Goal: Transaction & Acquisition: Purchase product/service

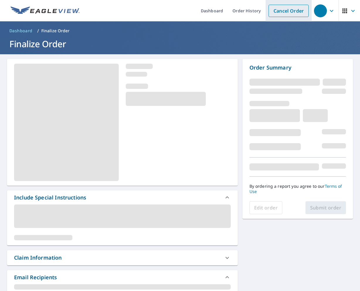
click at [285, 7] on link "Cancel Order" at bounding box center [289, 11] width 40 height 12
click at [293, 18] on li "Cancel Order" at bounding box center [289, 10] width 46 height 21
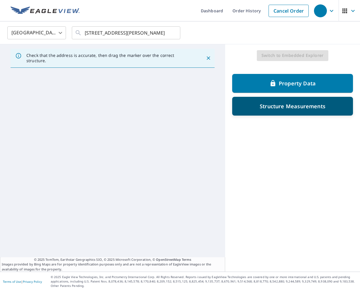
click at [291, 103] on p "Structure Measurements" at bounding box center [293, 106] width 66 height 7
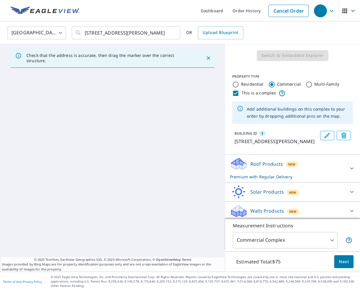
click at [235, 87] on input "Residential" at bounding box center [235, 84] width 7 height 7
radio input "true"
type input "1"
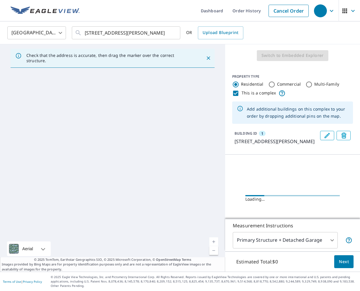
click at [239, 99] on div "PROPERTY TYPE Residential Commercial Multi-Family This is a complex Add additio…" at bounding box center [292, 111] width 135 height 88
click at [234, 94] on input "This is a complex" at bounding box center [235, 93] width 7 height 7
checkbox input "false"
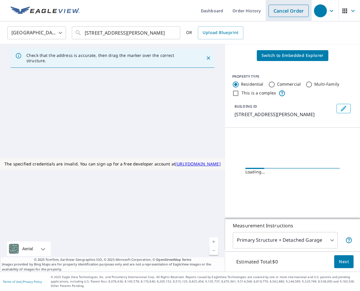
click at [288, 13] on link "Cancel Order" at bounding box center [289, 11] width 40 height 12
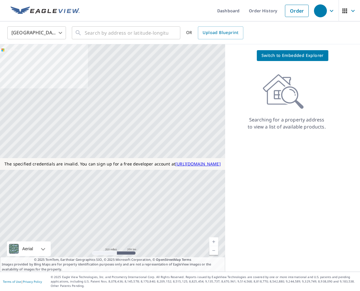
click at [282, 64] on div "Switch to Embedded Explorer Searching for a property address to view a list of …" at bounding box center [292, 157] width 135 height 227
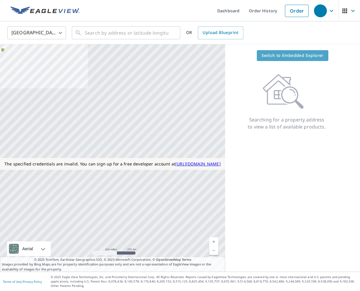
click at [280, 57] on span "Switch to Embedded Explorer" at bounding box center [293, 55] width 62 height 7
